Goal: Information Seeking & Learning: Learn about a topic

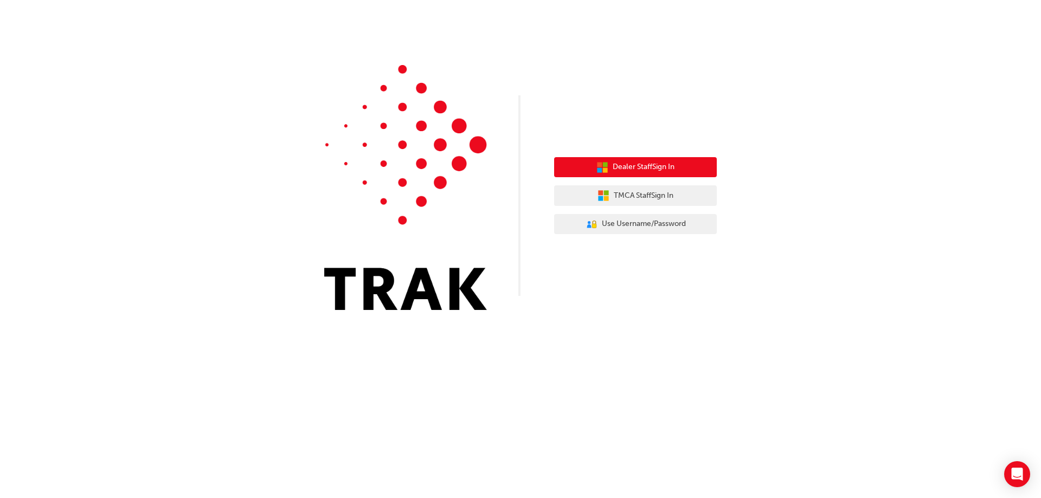
click at [596, 169] on icon "button" at bounding box center [602, 168] width 12 height 12
